Goal: Find contact information: Find contact information

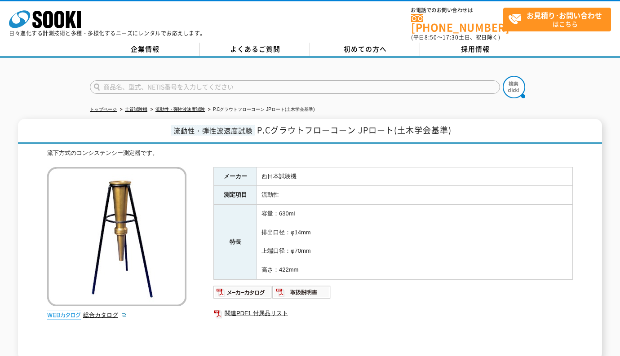
scroll to position [126, 0]
drag, startPoint x: 299, startPoint y: 172, endPoint x: 259, endPoint y: 171, distance: 40.5
click at [259, 171] on td "西日本試験機" at bounding box center [415, 176] width 316 height 19
copy td "西日本試験機"
click at [68, 255] on img at bounding box center [116, 236] width 139 height 139
